Goal: Find contact information: Find contact information

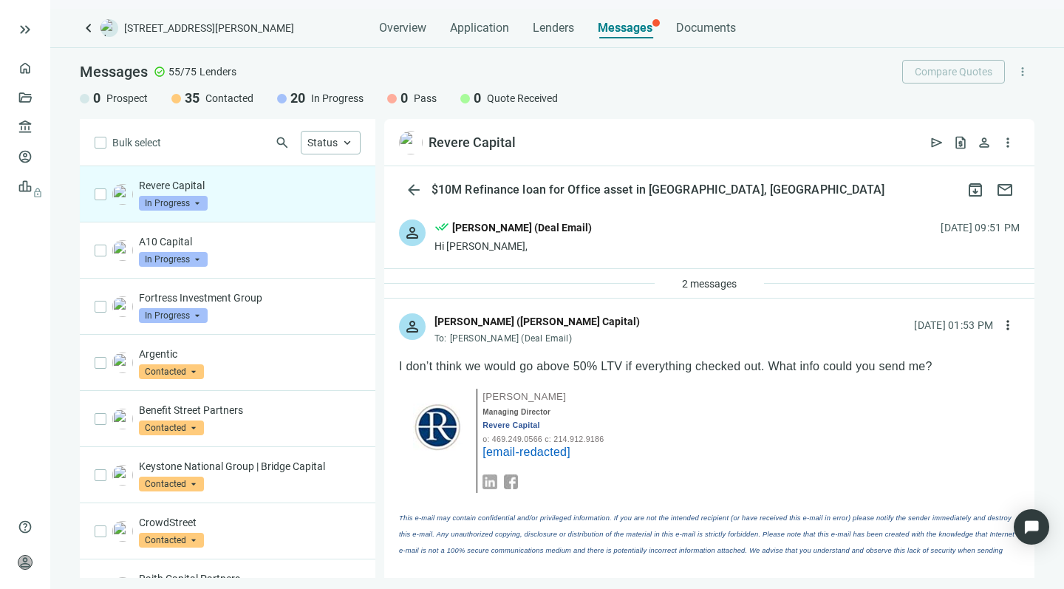
drag, startPoint x: 559, startPoint y: 395, endPoint x: 482, endPoint y: 393, distance: 76.9
click at [482, 393] on td "[PERSON_NAME] Managing Director Revere Capital o: 469.249.0566 c: 214.912.9186 …" at bounding box center [574, 441] width 193 height 104
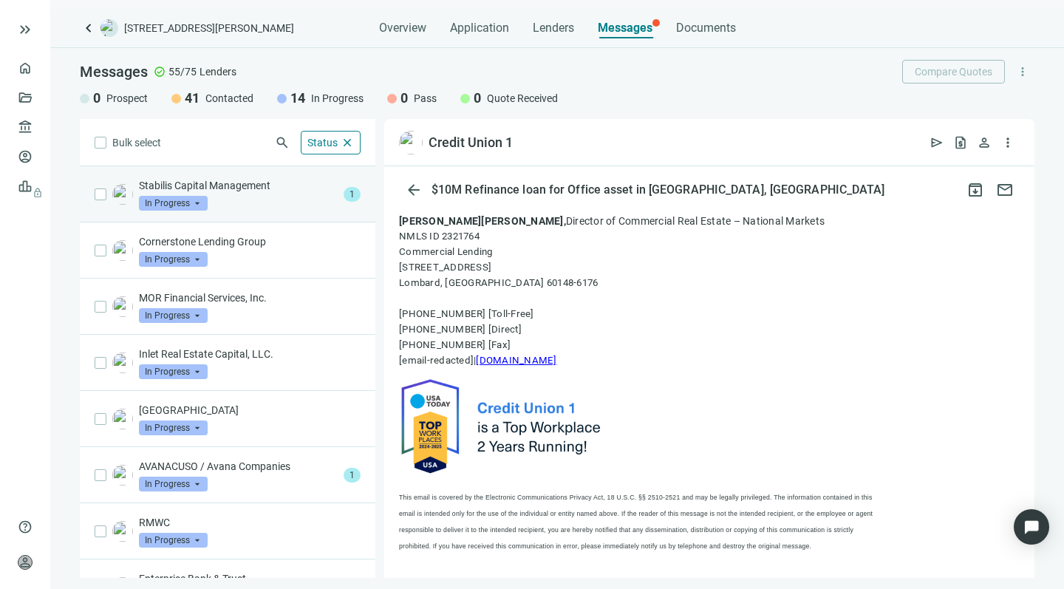
click at [273, 197] on div "Stabilis Capital Management In Progress arrow_drop_down" at bounding box center [238, 194] width 199 height 33
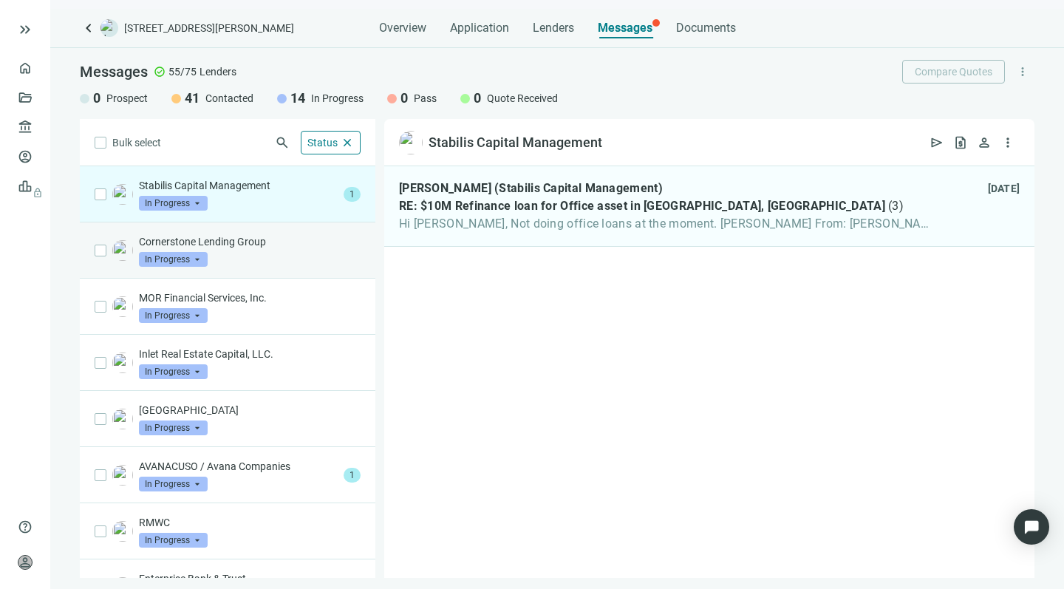
click at [267, 248] on p "Cornerstone Lending Group" at bounding box center [250, 241] width 222 height 15
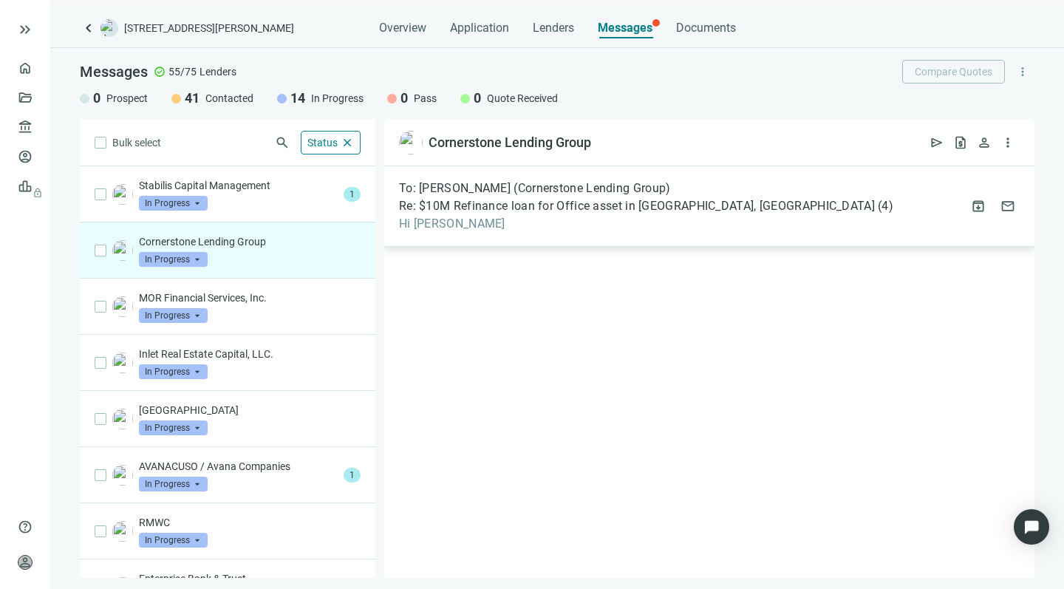
click at [547, 200] on span "Re: $10M Refinance loan for Office asset in [GEOGRAPHIC_DATA], [GEOGRAPHIC_DATA]" at bounding box center [637, 206] width 476 height 15
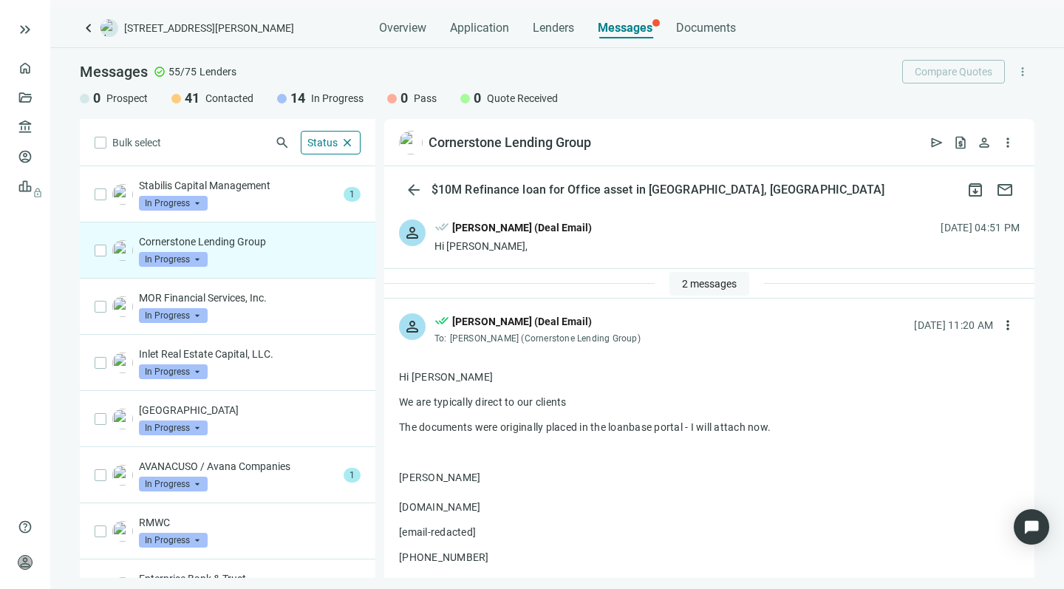
click at [693, 279] on span "2 messages" at bounding box center [709, 284] width 55 height 12
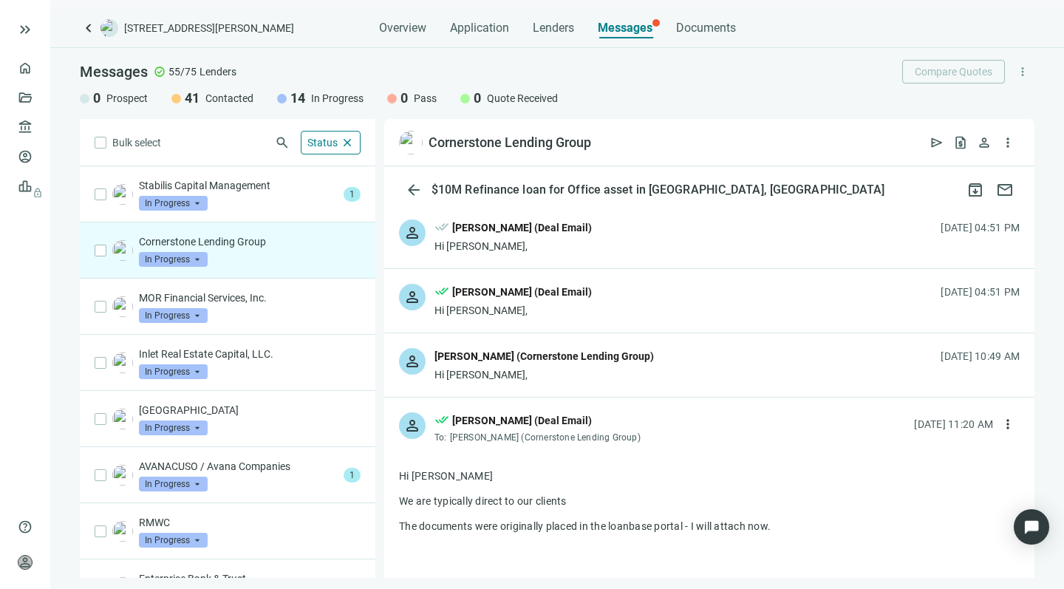
click at [540, 361] on div "Madeline Simonian (Cornerstone Lending Group)" at bounding box center [545, 356] width 220 height 16
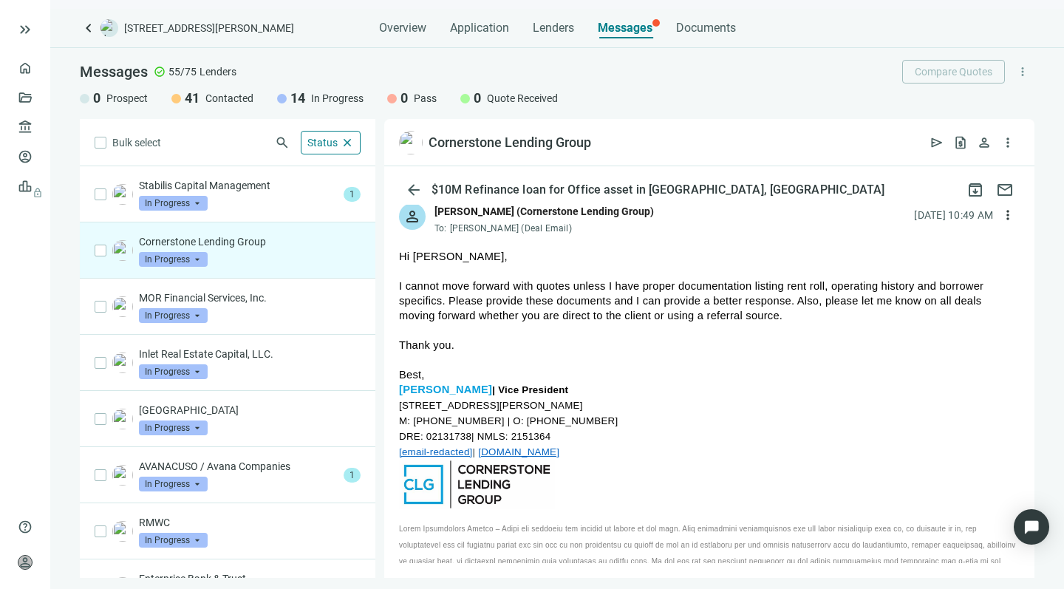
scroll to position [152, 0]
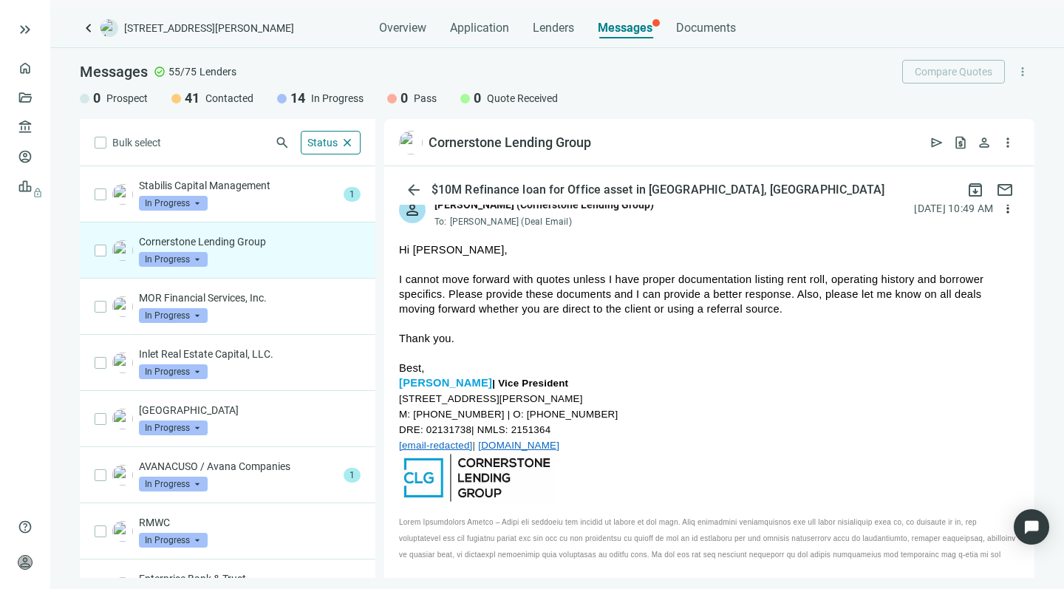
click at [523, 442] on link "www.cornerstone-lg.com" at bounding box center [518, 445] width 81 height 11
